Goal: Navigation & Orientation: Find specific page/section

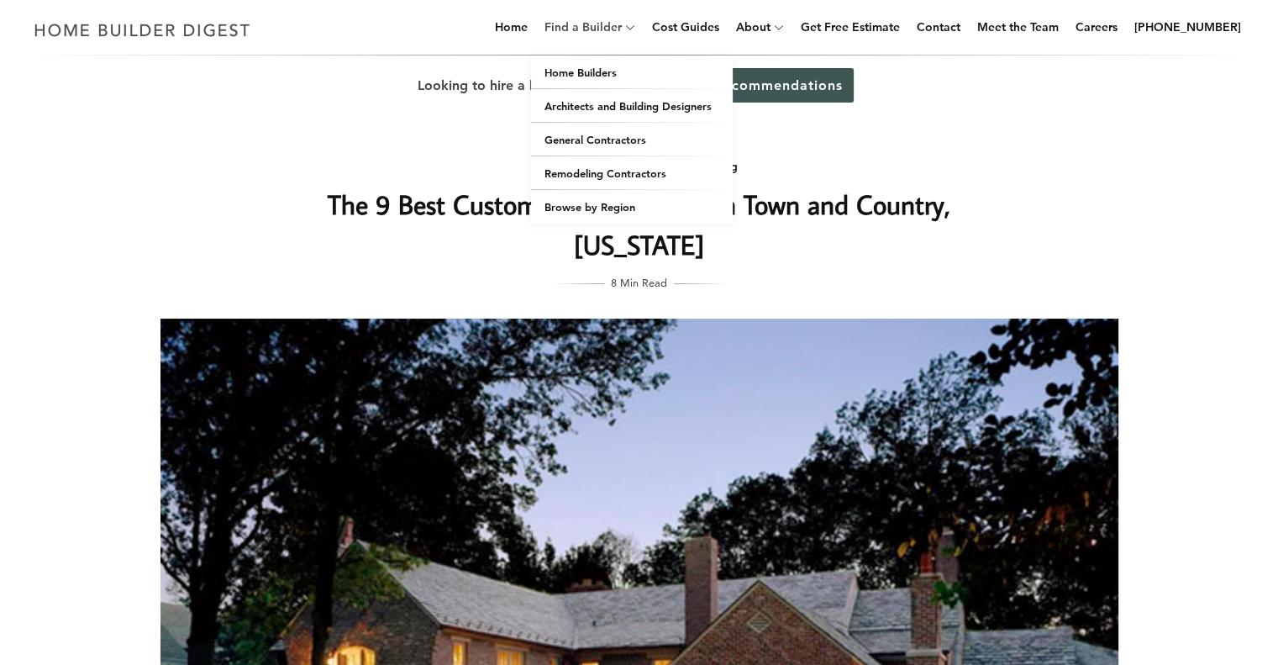
click at [607, 29] on link "Find a Builder" at bounding box center [580, 27] width 84 height 54
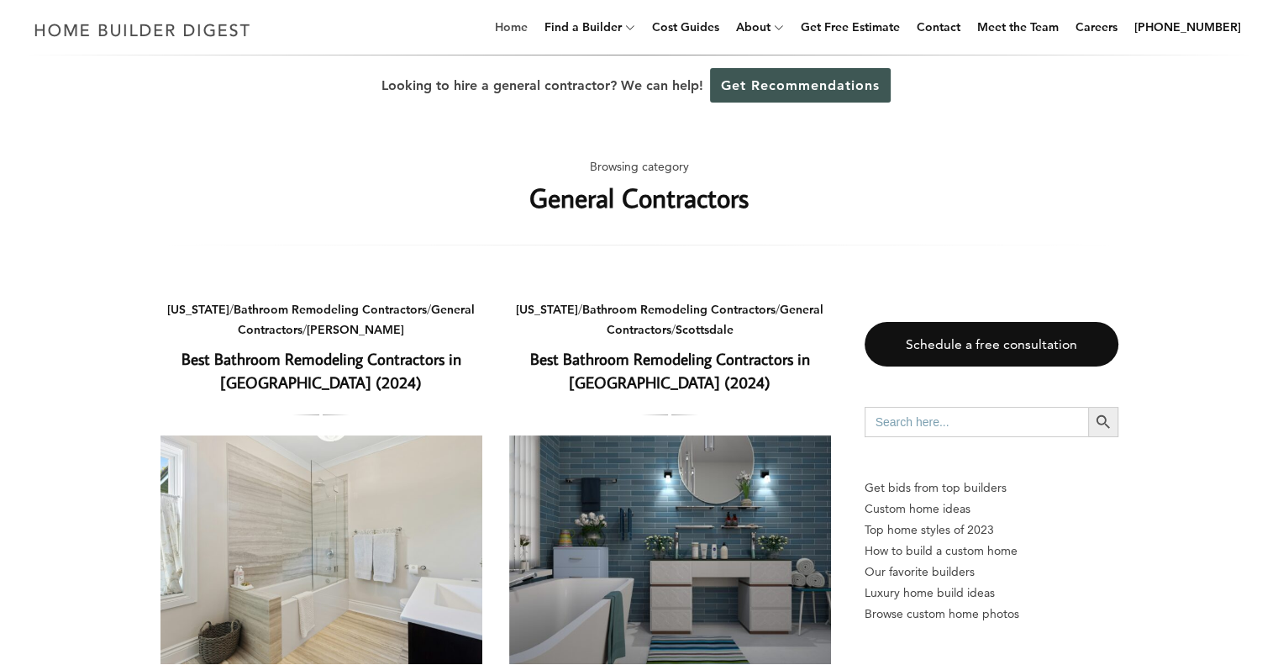
click at [534, 33] on link "Home" at bounding box center [511, 27] width 46 height 54
